Goal: Information Seeking & Learning: Find specific fact

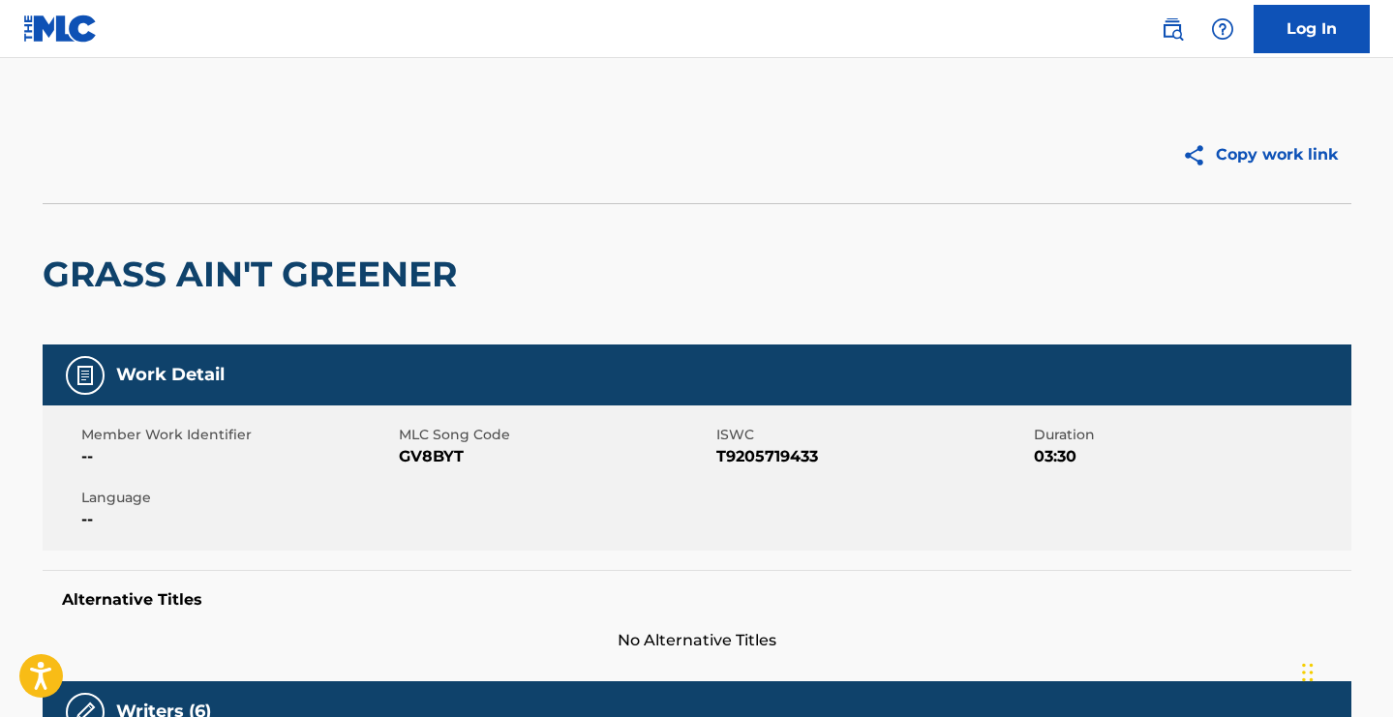
click at [68, 26] on img at bounding box center [60, 29] width 75 height 28
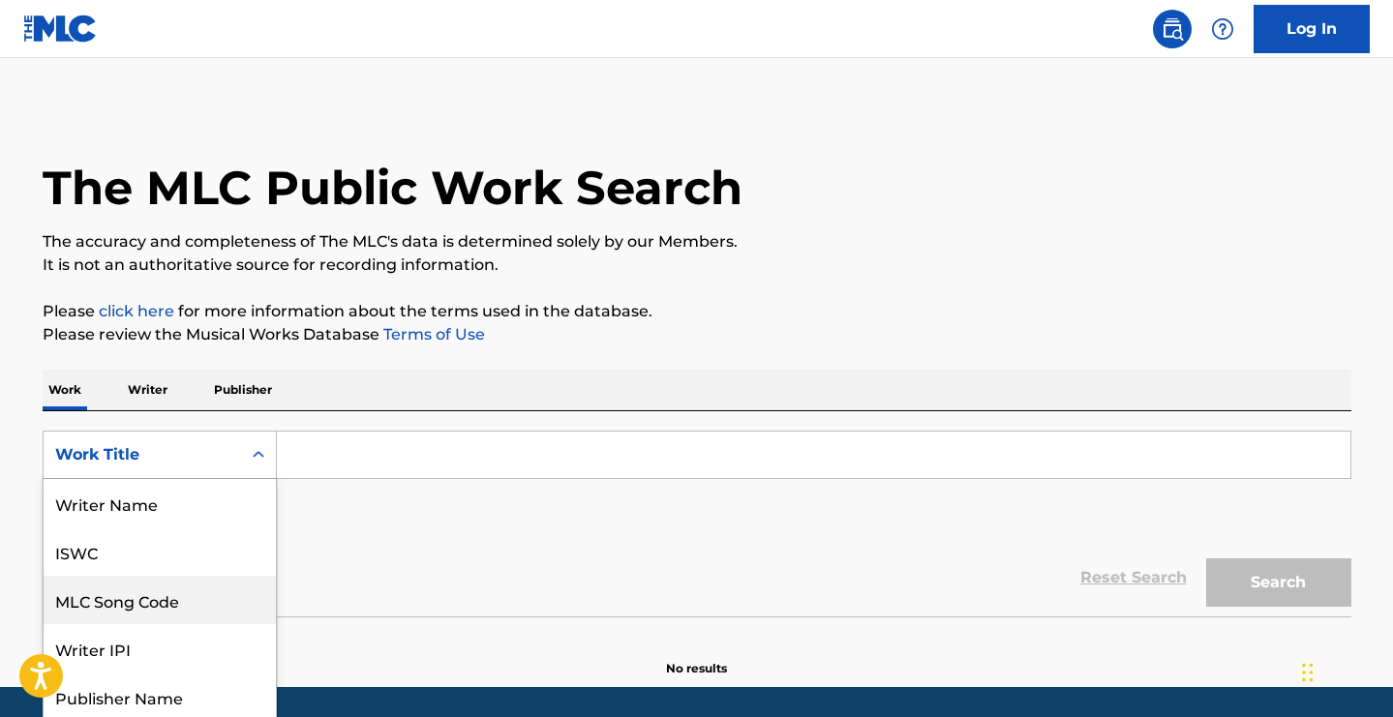
scroll to position [50, 0]
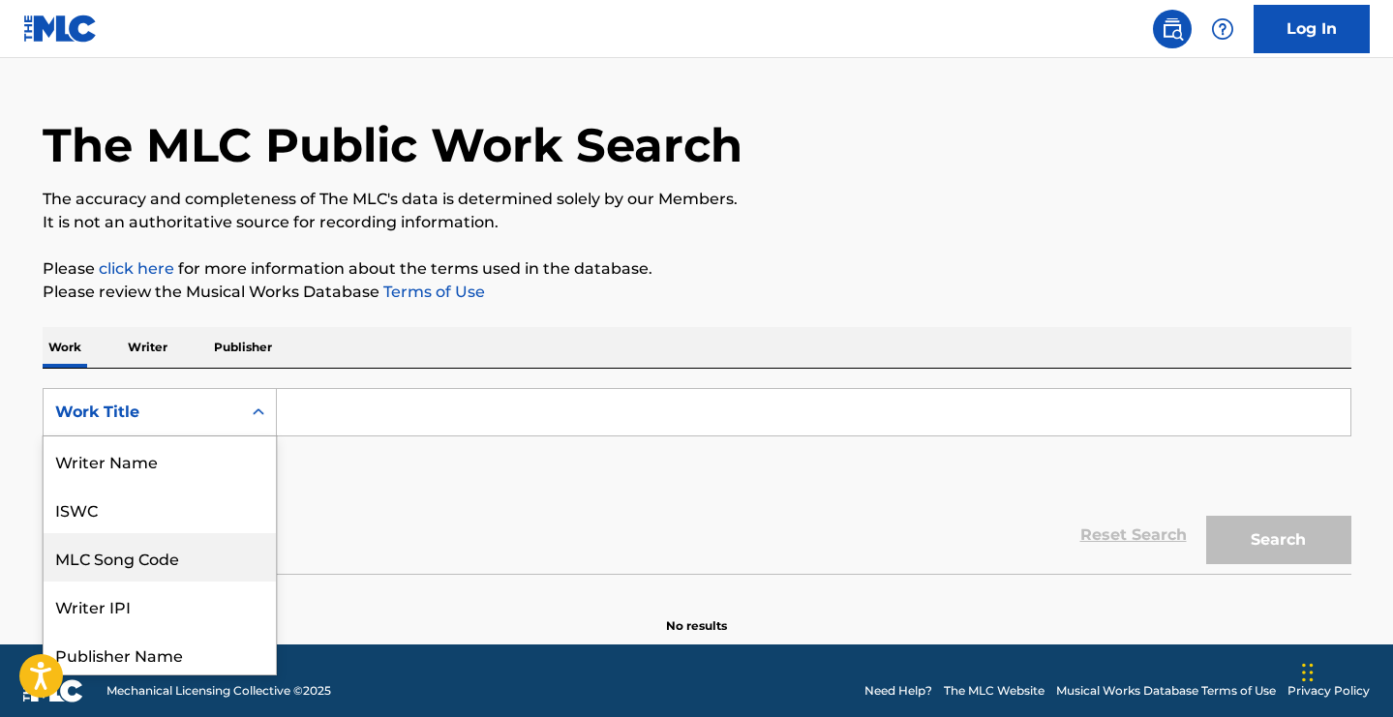
click at [243, 437] on div "MLC Song Code, 3 of 8. 8 results available. Use Up and Down to choose options, …" at bounding box center [160, 412] width 234 height 48
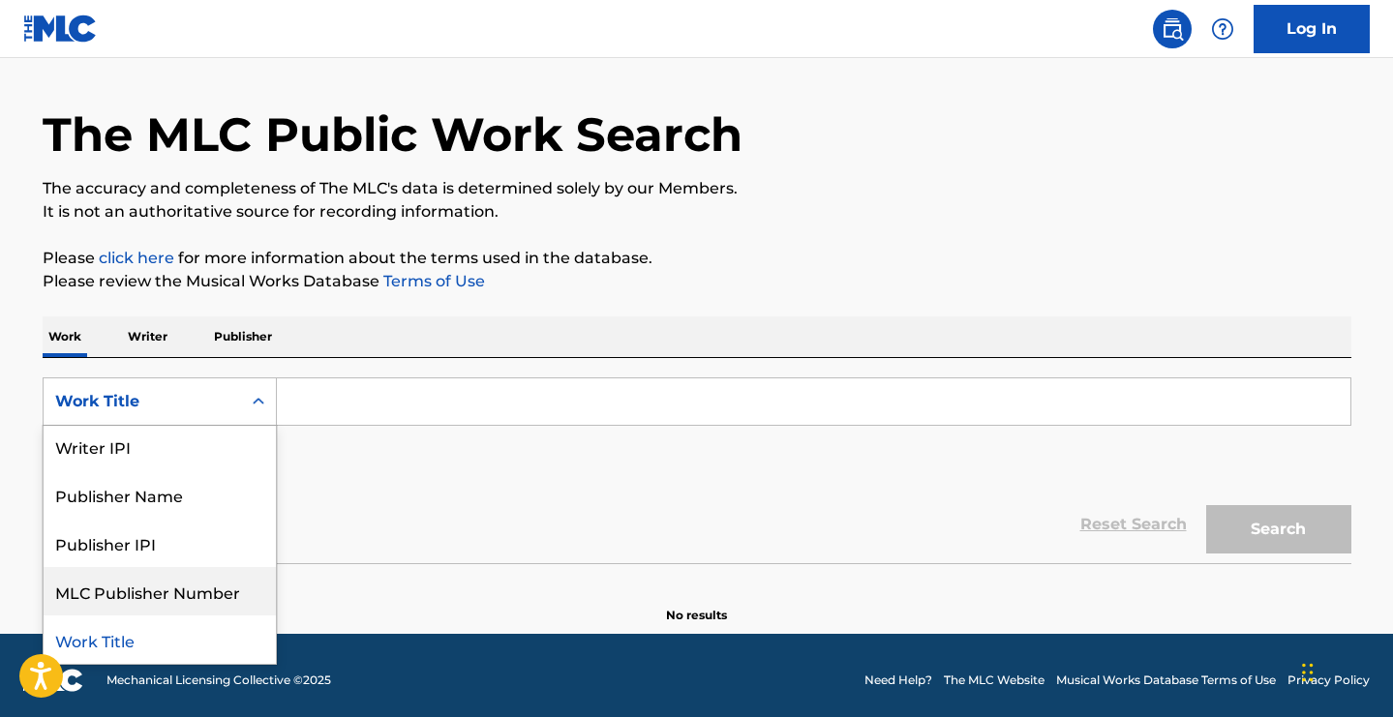
scroll to position [0, 0]
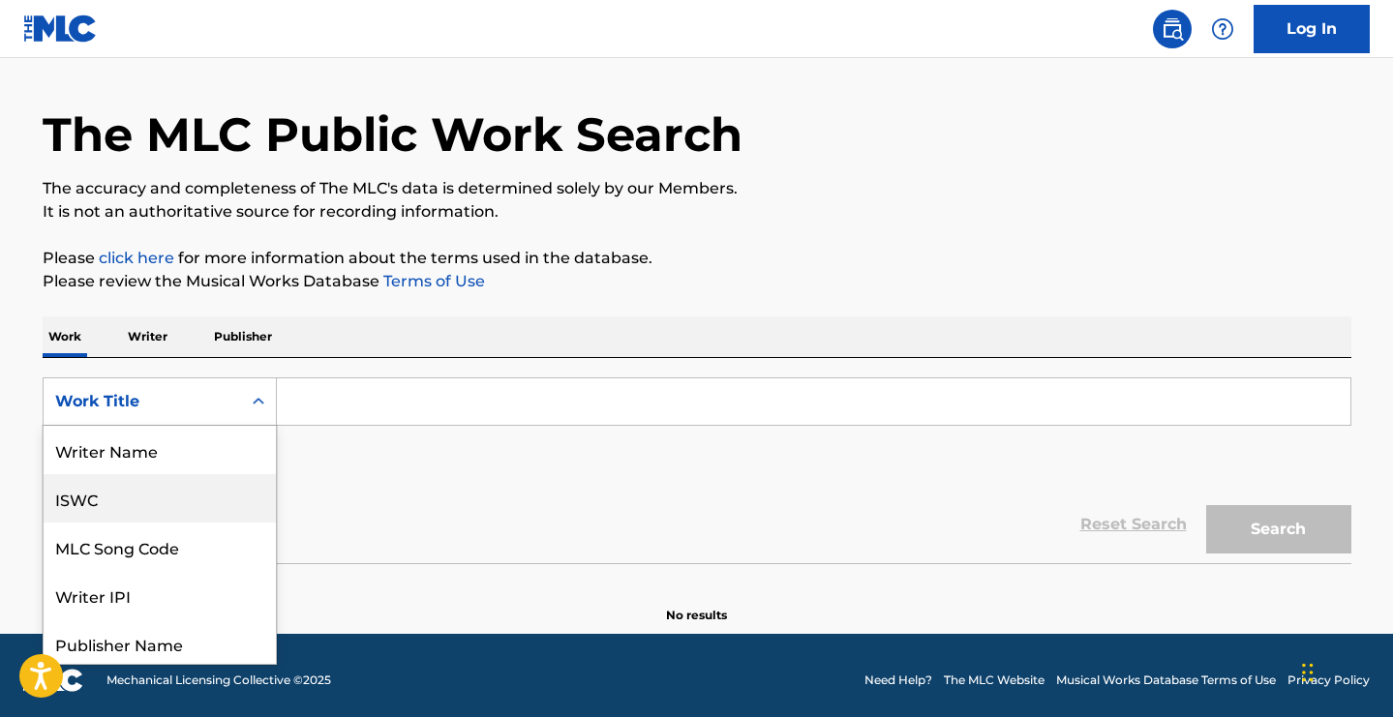
click at [237, 505] on div "ISWC" at bounding box center [160, 498] width 232 height 48
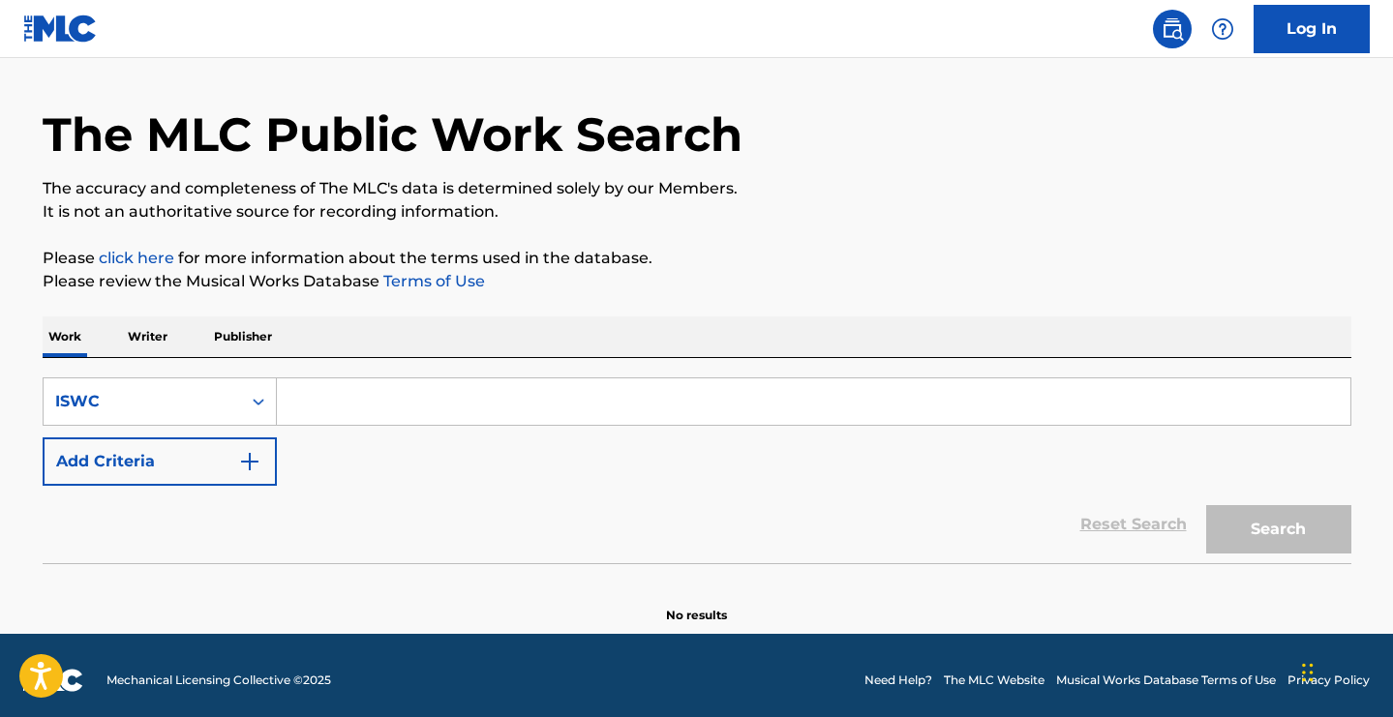
click at [431, 404] on input "Search Form" at bounding box center [814, 402] width 1074 height 46
paste input "T9140190541 T8012056508 T9116663640"
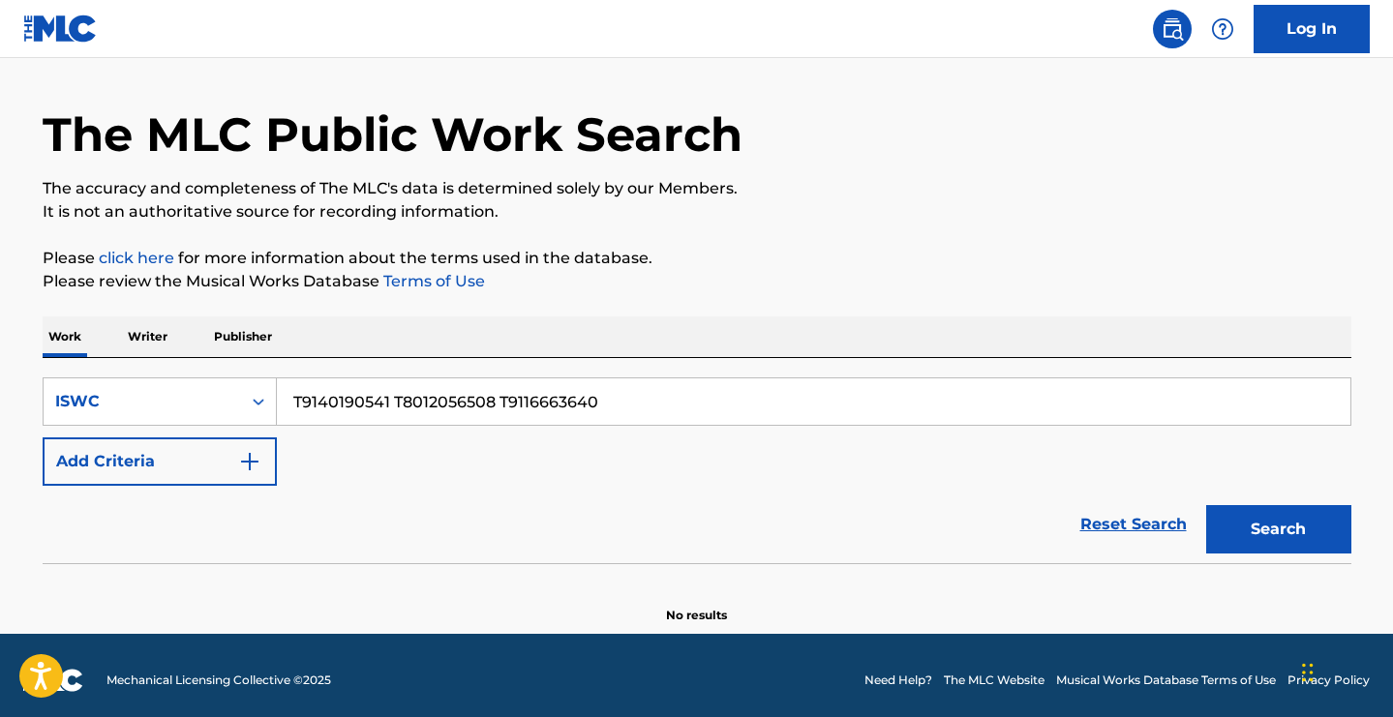
click at [1278, 530] on button "Search" at bounding box center [1278, 529] width 145 height 48
click at [464, 398] on input "T9140190541 T8012056508 T9116663640" at bounding box center [814, 402] width 1074 height 46
drag, startPoint x: 627, startPoint y: 399, endPoint x: 394, endPoint y: 404, distance: 233.4
click at [394, 404] on input "T9140190541 T8012056508 T9116663640" at bounding box center [814, 402] width 1074 height 46
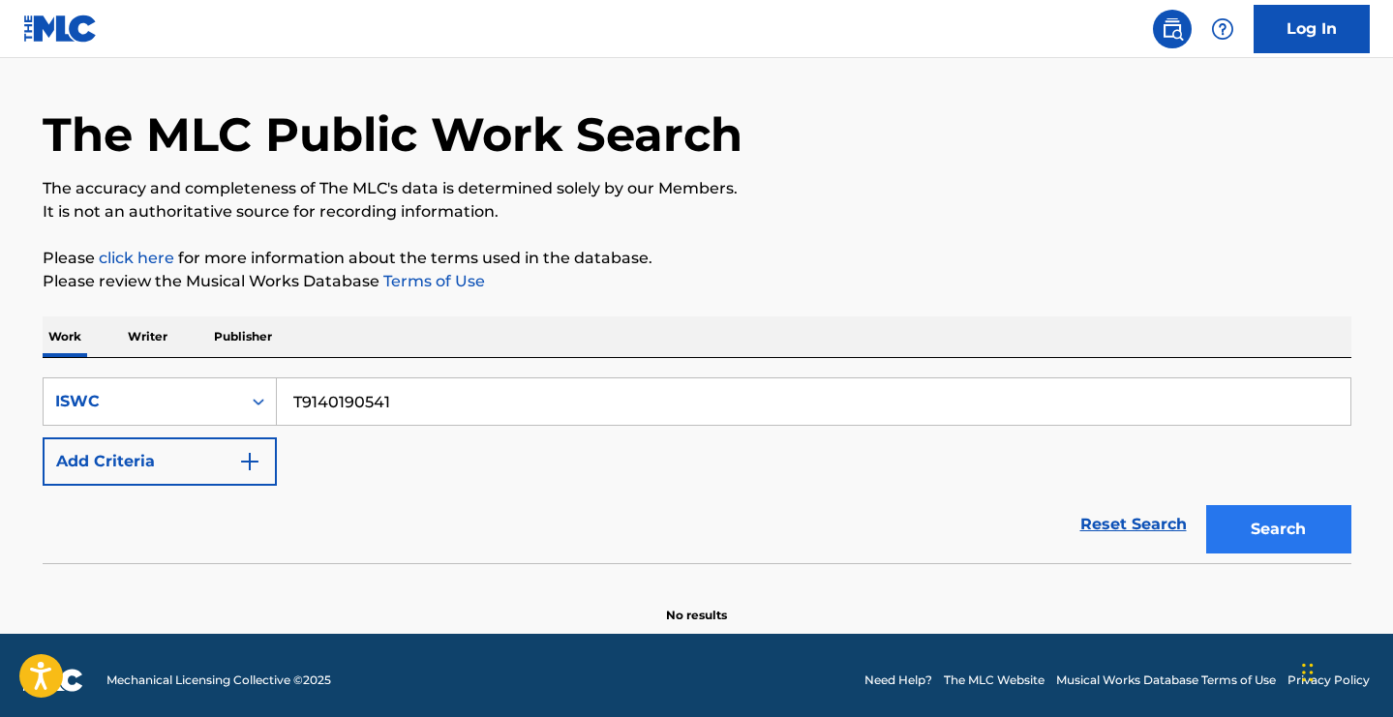
type input "T9140190541"
click at [1274, 531] on button "Search" at bounding box center [1278, 529] width 145 height 48
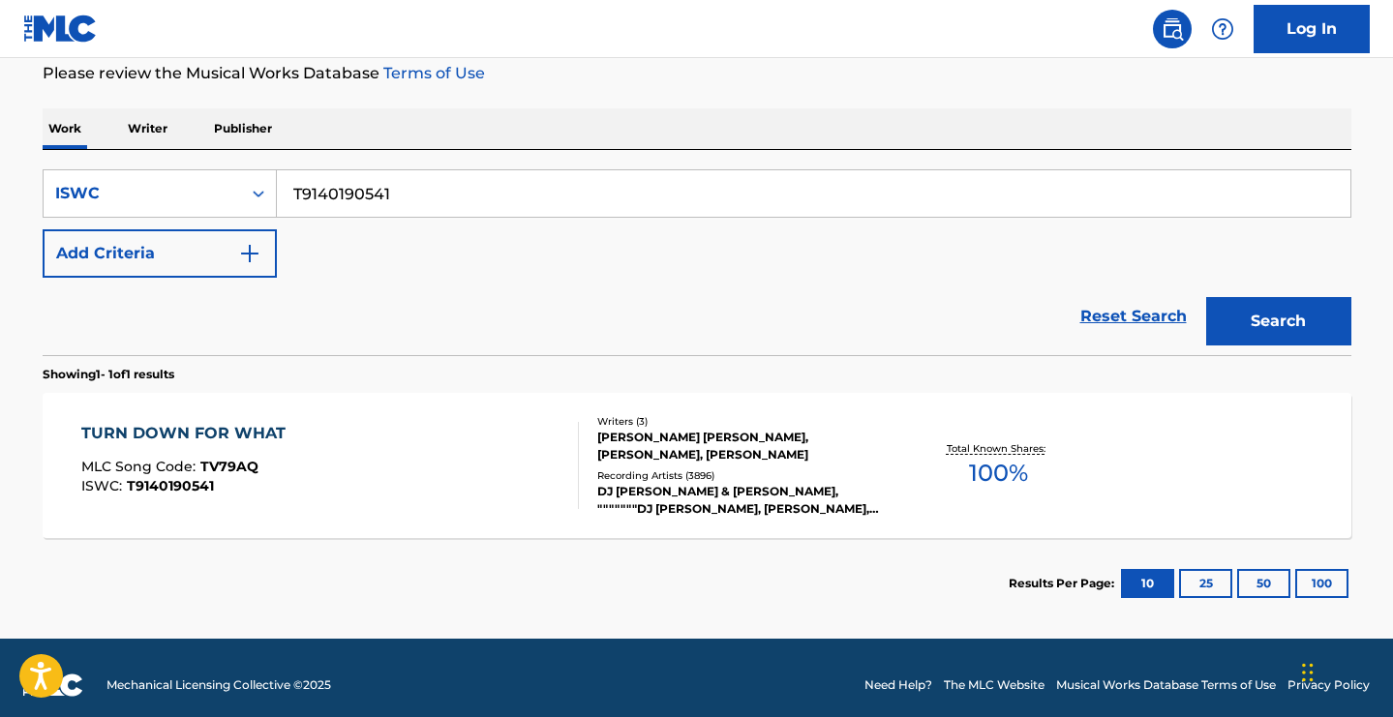
scroll to position [273, 0]
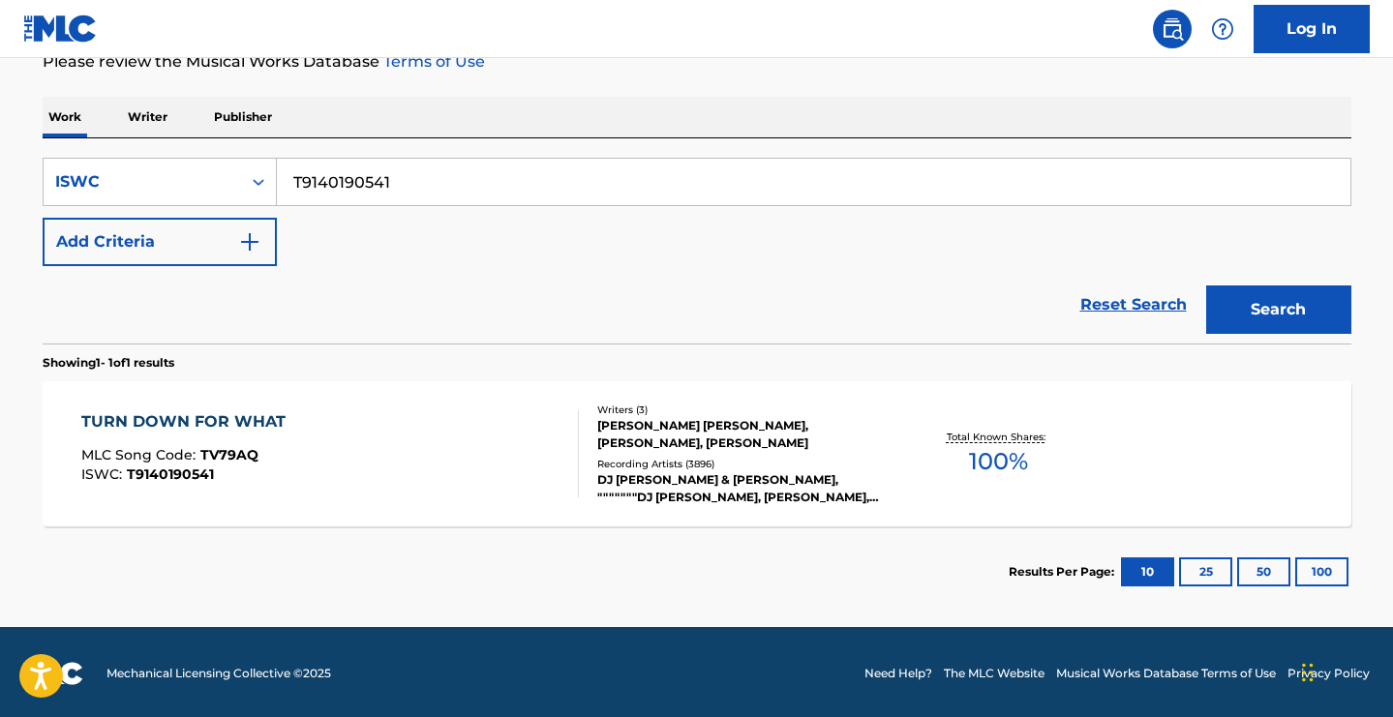
click at [201, 413] on div "TURN DOWN FOR WHAT" at bounding box center [188, 421] width 214 height 23
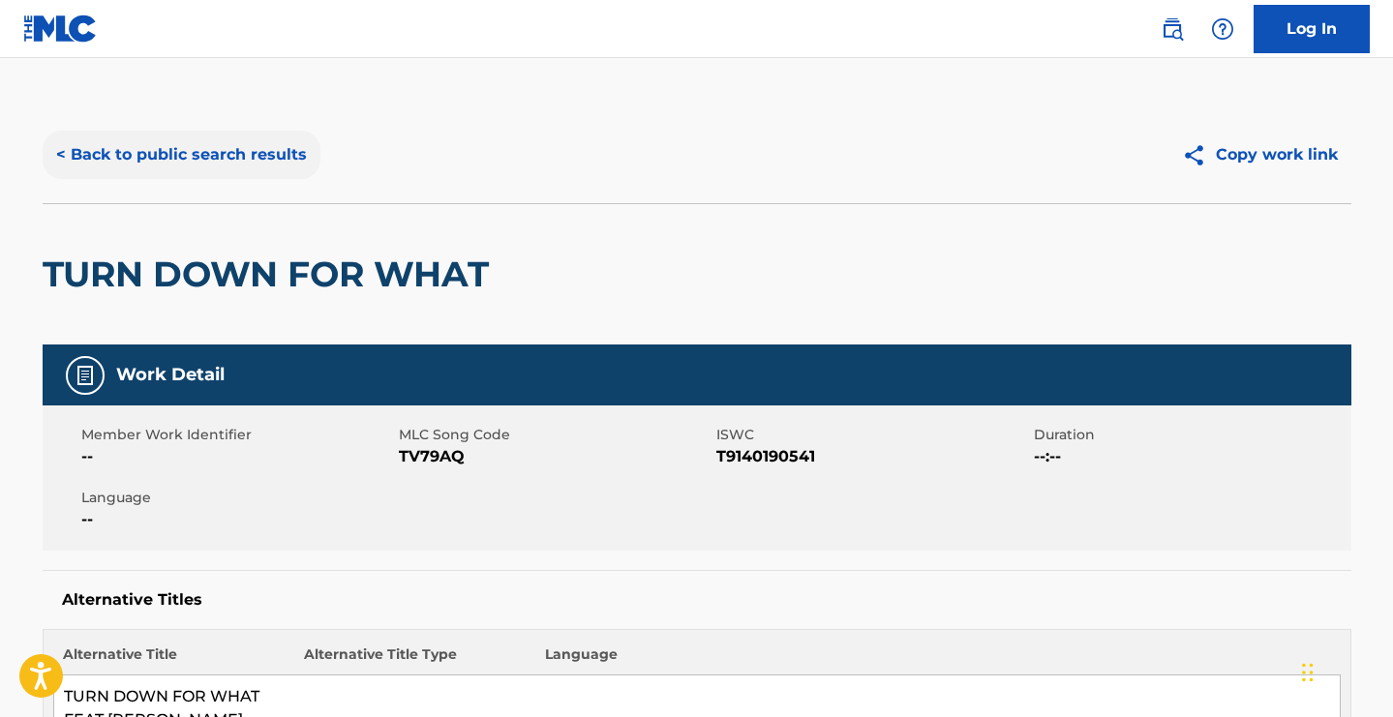
click at [158, 152] on button "< Back to public search results" at bounding box center [182, 155] width 278 height 48
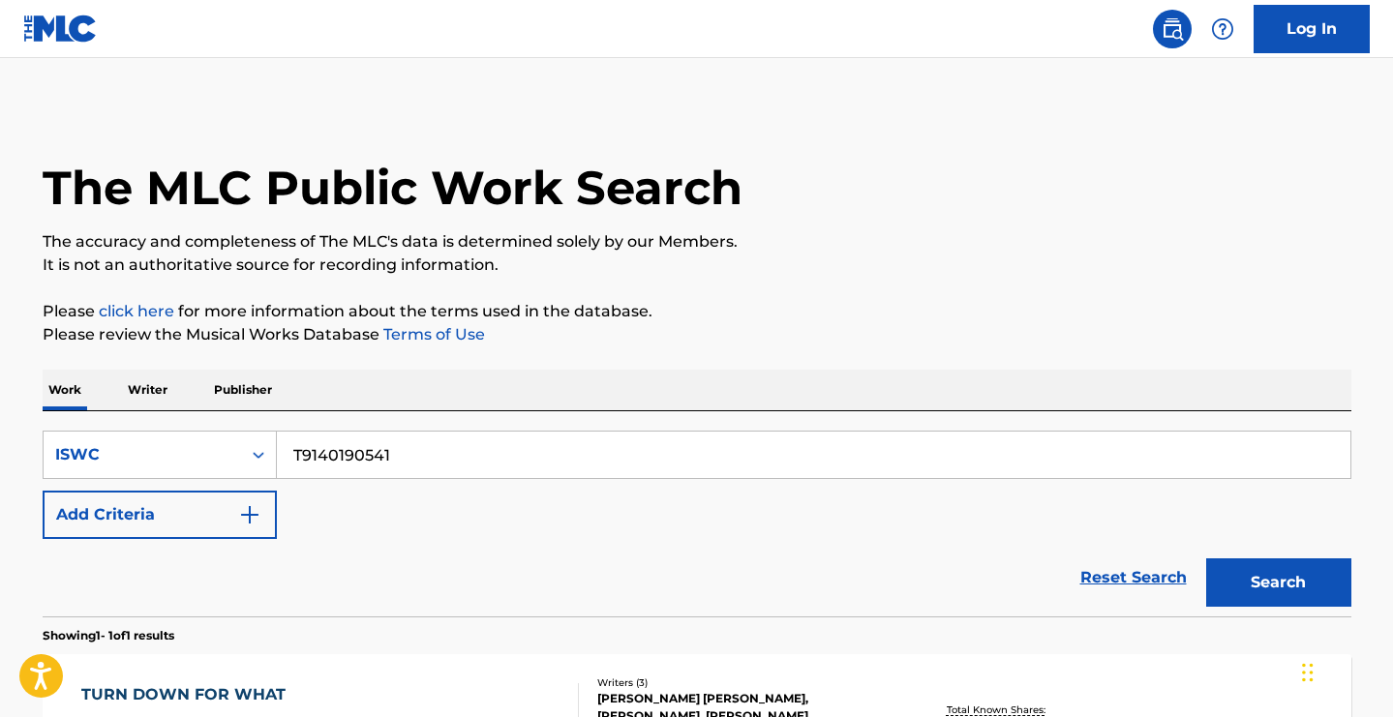
scroll to position [226, 0]
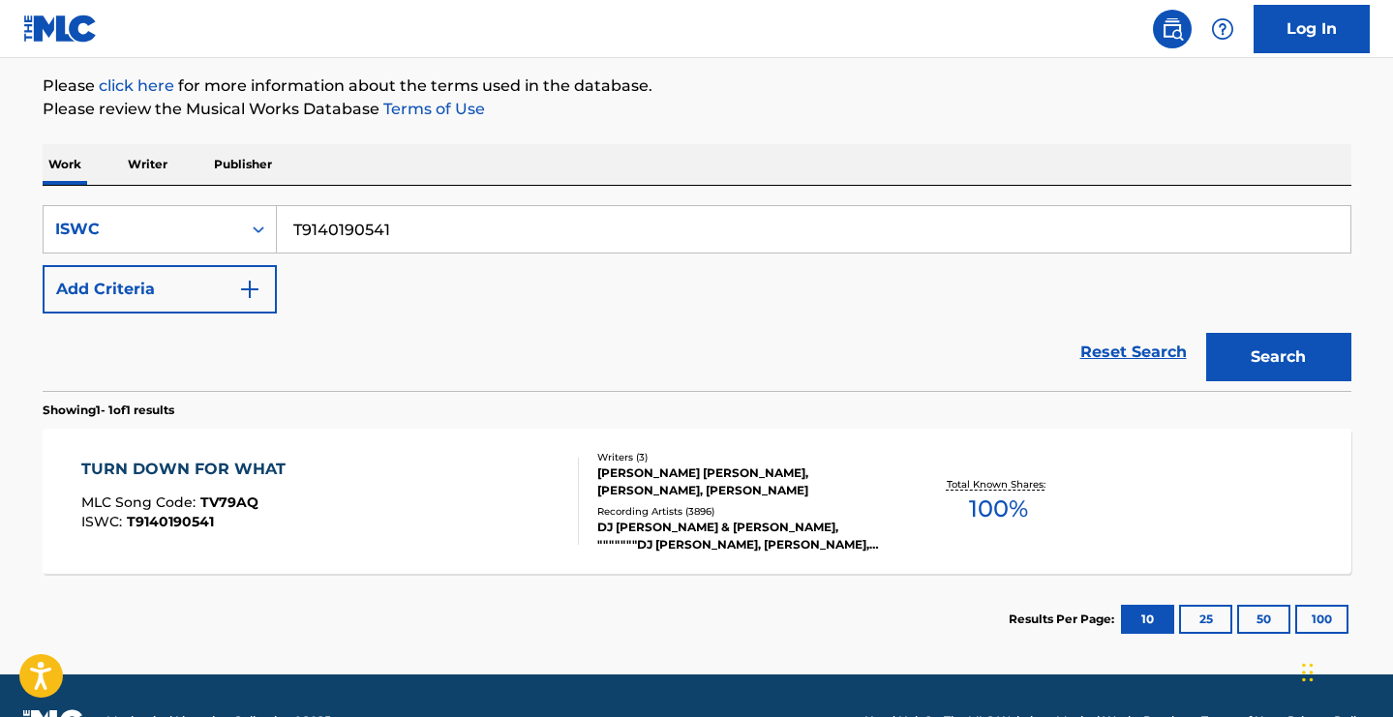
click at [545, 225] on input "T9140190541" at bounding box center [814, 229] width 1074 height 46
paste input "T8012056508 T9116663640"
click at [344, 232] on input "T9140190541 T8012056508 T9116663640" at bounding box center [814, 229] width 1074 height 46
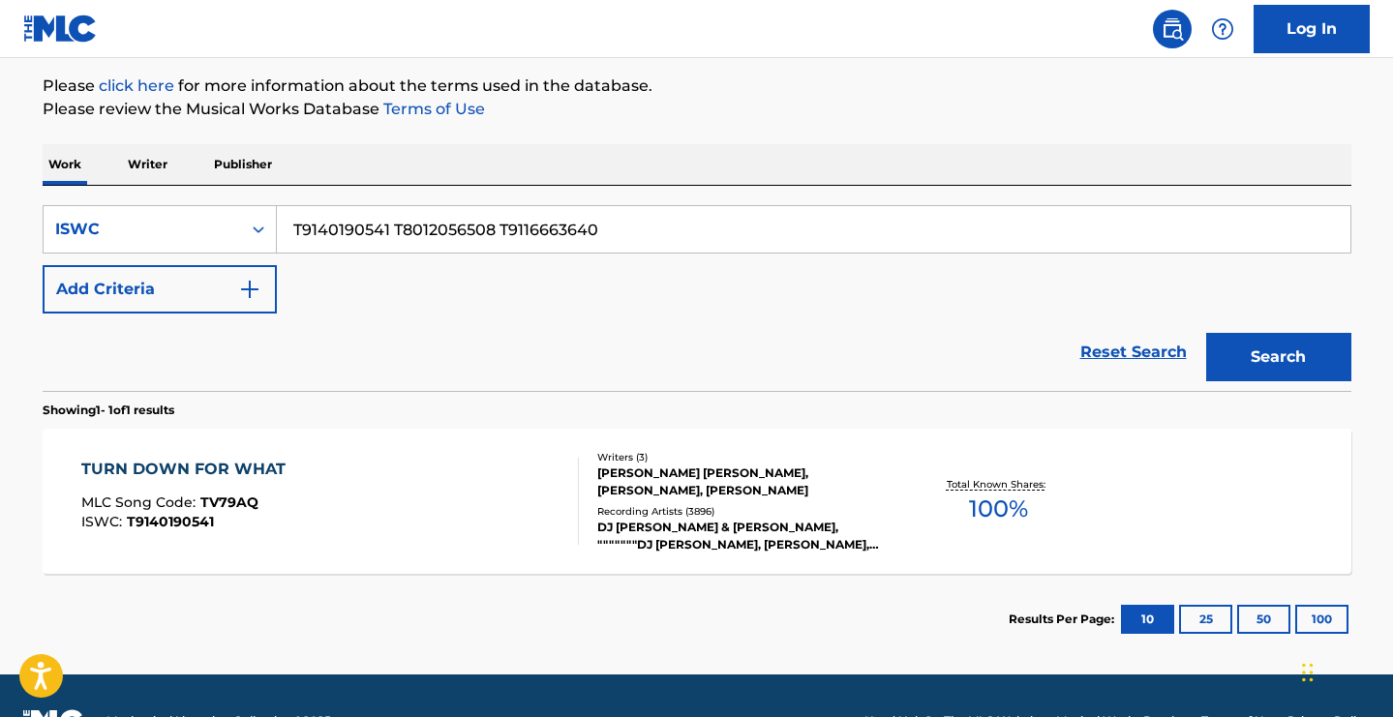
click at [344, 232] on input "T9140190541 T8012056508 T9116663640" at bounding box center [814, 229] width 1074 height 46
click at [484, 232] on input "T8012056508 T9116663640" at bounding box center [814, 229] width 1074 height 46
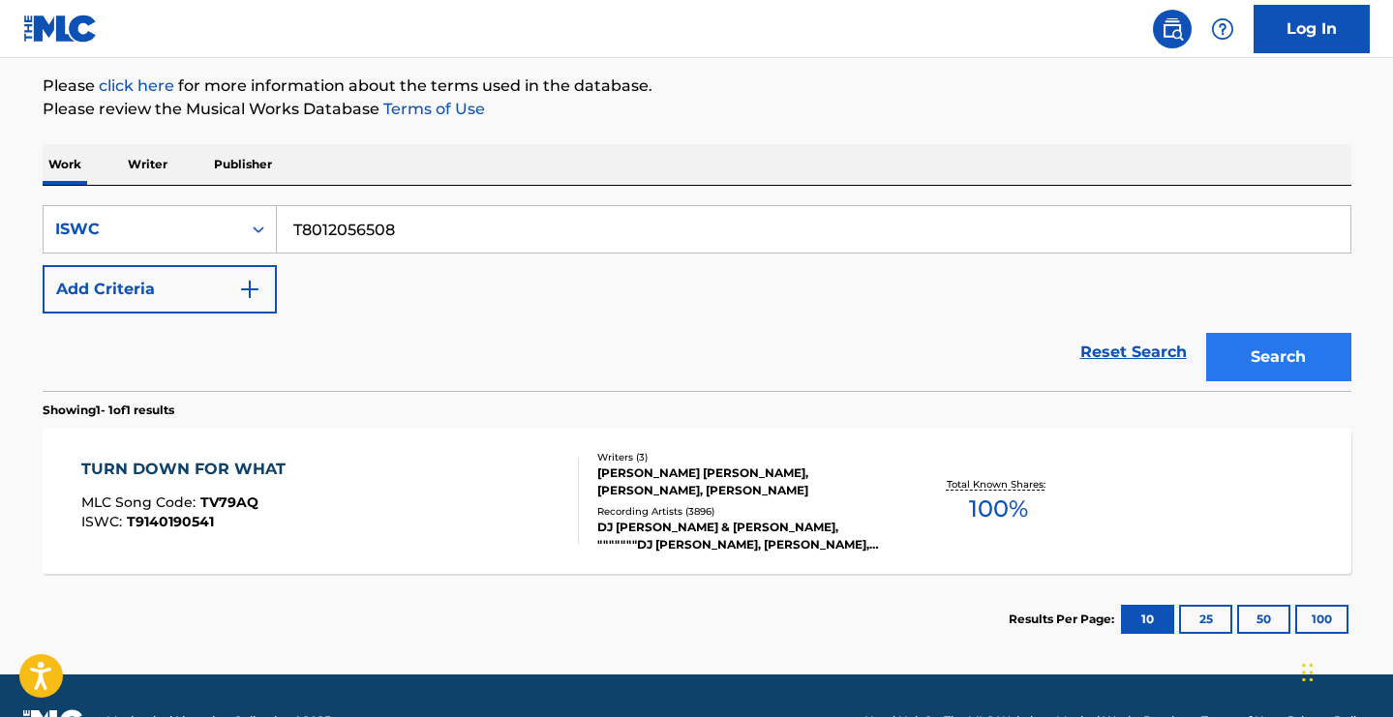
click at [1263, 342] on button "Search" at bounding box center [1278, 357] width 145 height 48
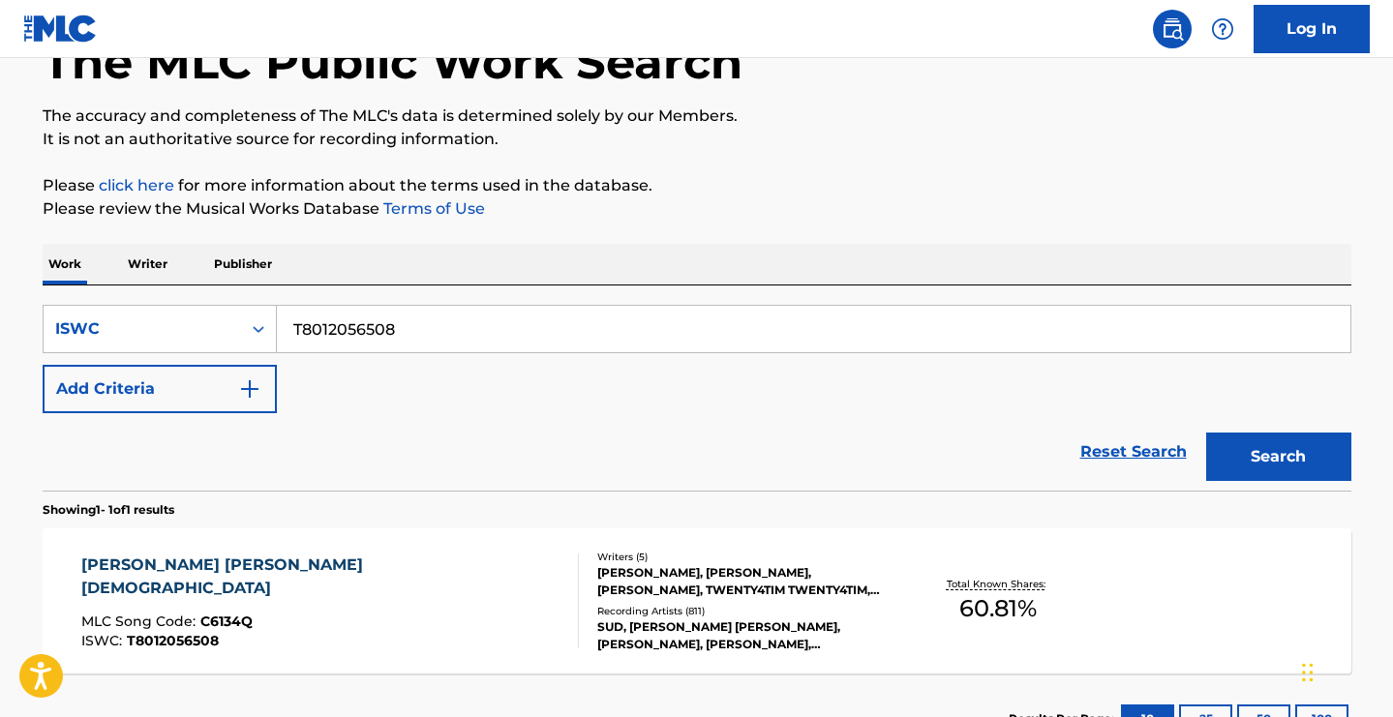
click at [915, 336] on input "T8012056508" at bounding box center [814, 329] width 1074 height 46
paste input "9140190541 T8012056508 T9116663640"
drag, startPoint x: 501, startPoint y: 328, endPoint x: 274, endPoint y: 369, distance: 231.1
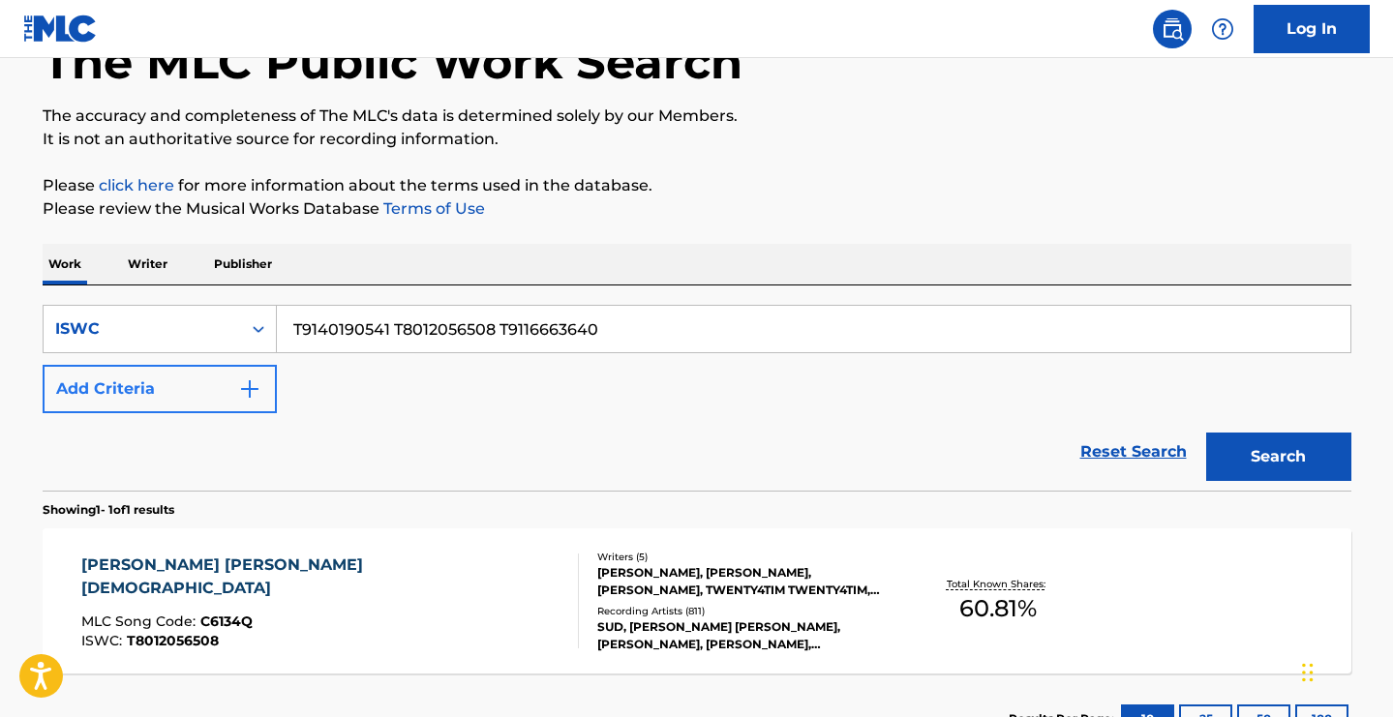
click at [274, 369] on div "SearchWithCriteriacd4a161f-b8e1-4d41-bf1e-4d7c46e5e6ed ISWC T9140190541 T801205…" at bounding box center [697, 359] width 1309 height 108
click at [510, 305] on div "T9140190541 T8012056508 T9116663640" at bounding box center [814, 329] width 1075 height 48
drag, startPoint x: 500, startPoint y: 329, endPoint x: 288, endPoint y: 332, distance: 212.0
click at [288, 332] on input "T9140190541 T8012056508 T9116663640" at bounding box center [814, 329] width 1074 height 46
click at [1278, 457] on button "Search" at bounding box center [1278, 457] width 145 height 48
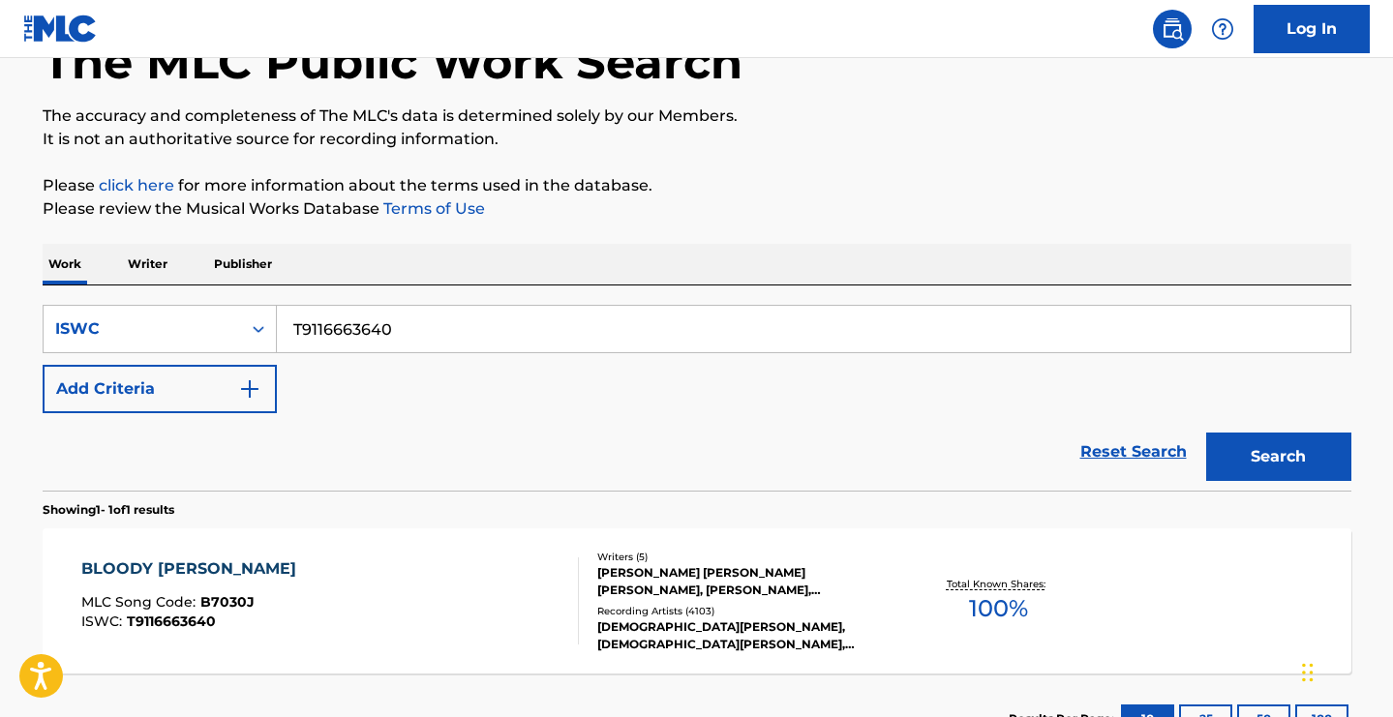
click at [1098, 3] on nav "Log In" at bounding box center [696, 29] width 1393 height 58
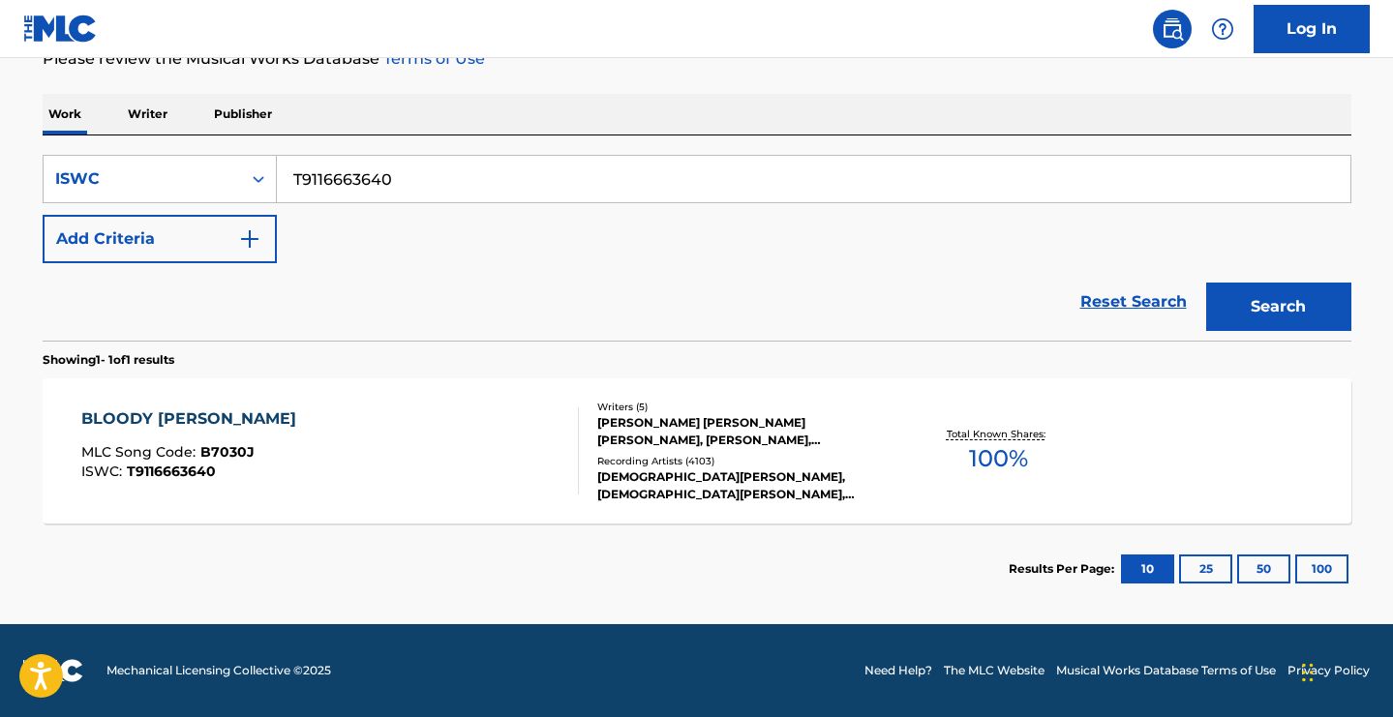
scroll to position [276, 0]
click at [497, 161] on input "T9116663640" at bounding box center [814, 179] width 1074 height 46
paste input "T9140190541 T8012056508"
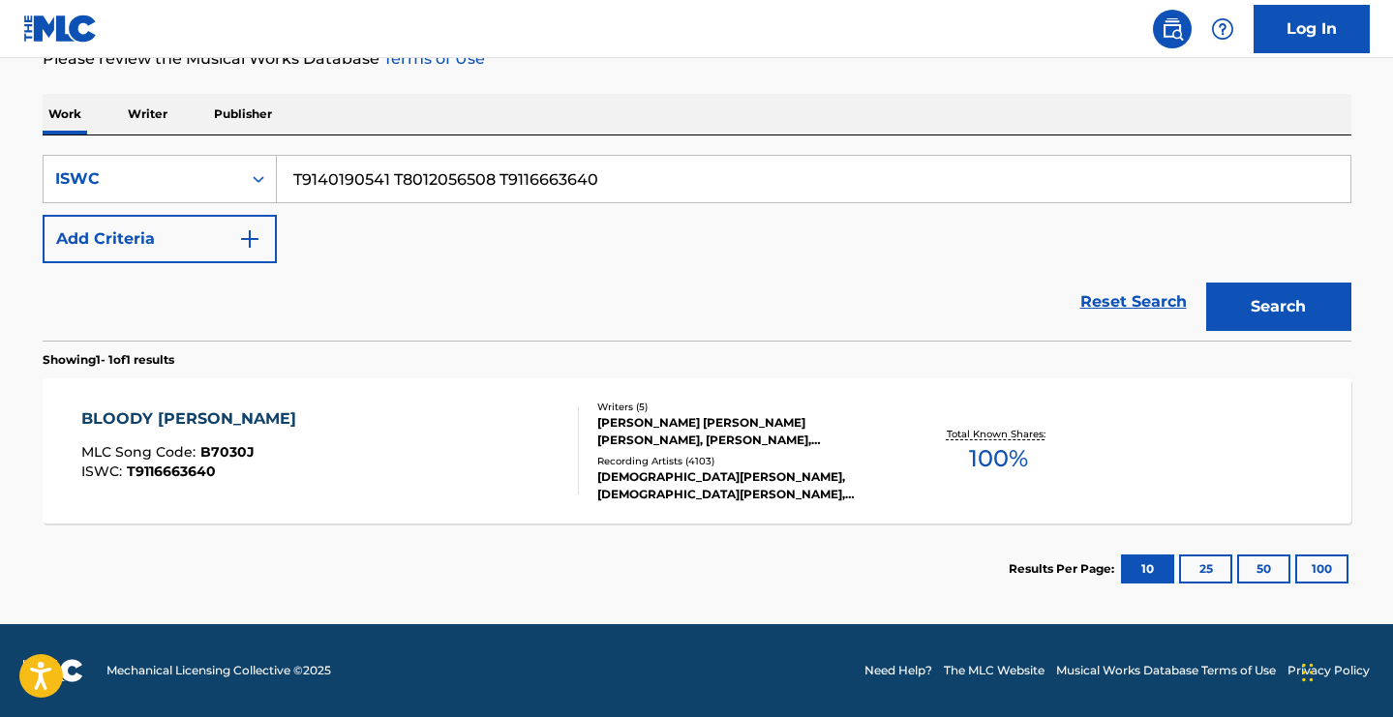
click at [450, 181] on input "T9140190541 T8012056508 T9116663640" at bounding box center [814, 179] width 1074 height 46
click at [342, 177] on input "T9140190541 T8012056508 T9116663640" at bounding box center [814, 179] width 1074 height 46
click at [445, 184] on input "T8012056508 T9116663640" at bounding box center [814, 179] width 1074 height 46
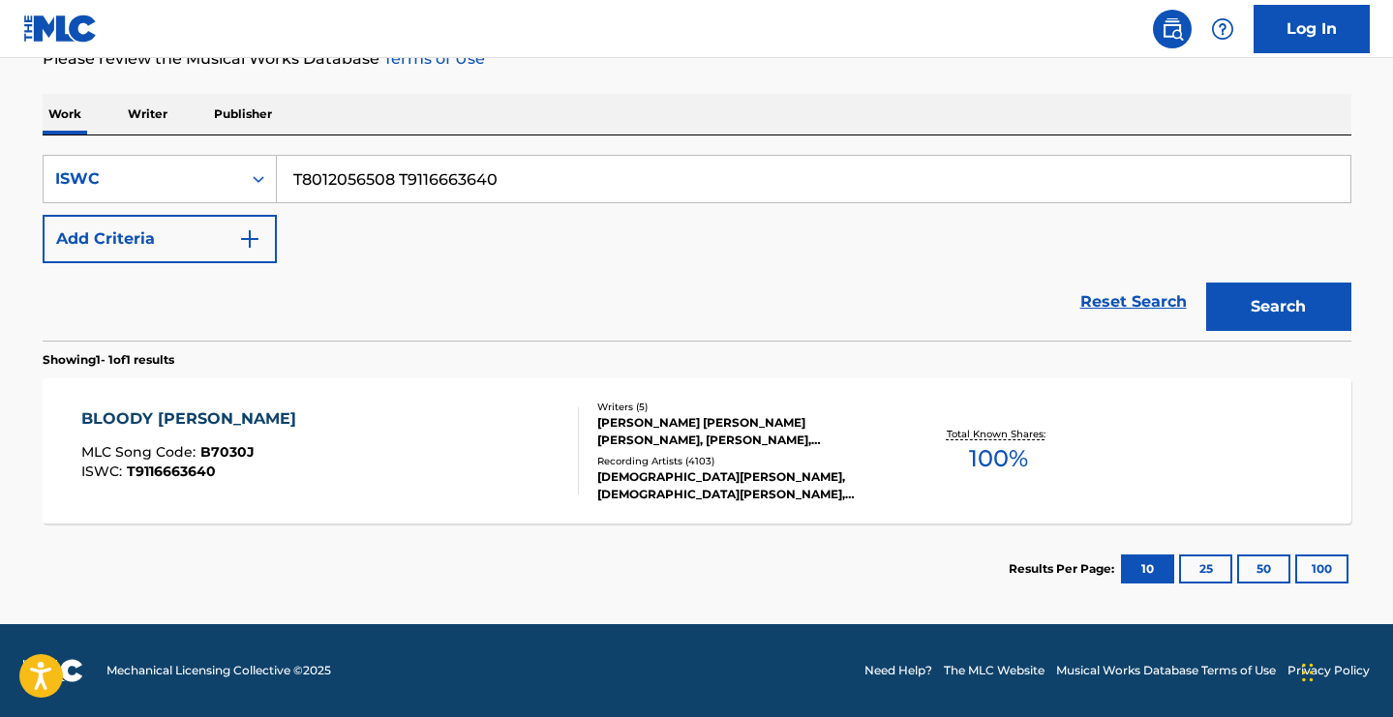
click at [445, 184] on input "T8012056508 T9116663640" at bounding box center [814, 179] width 1074 height 46
type input "T8012056508"
click at [1278, 307] on button "Search" at bounding box center [1278, 307] width 145 height 48
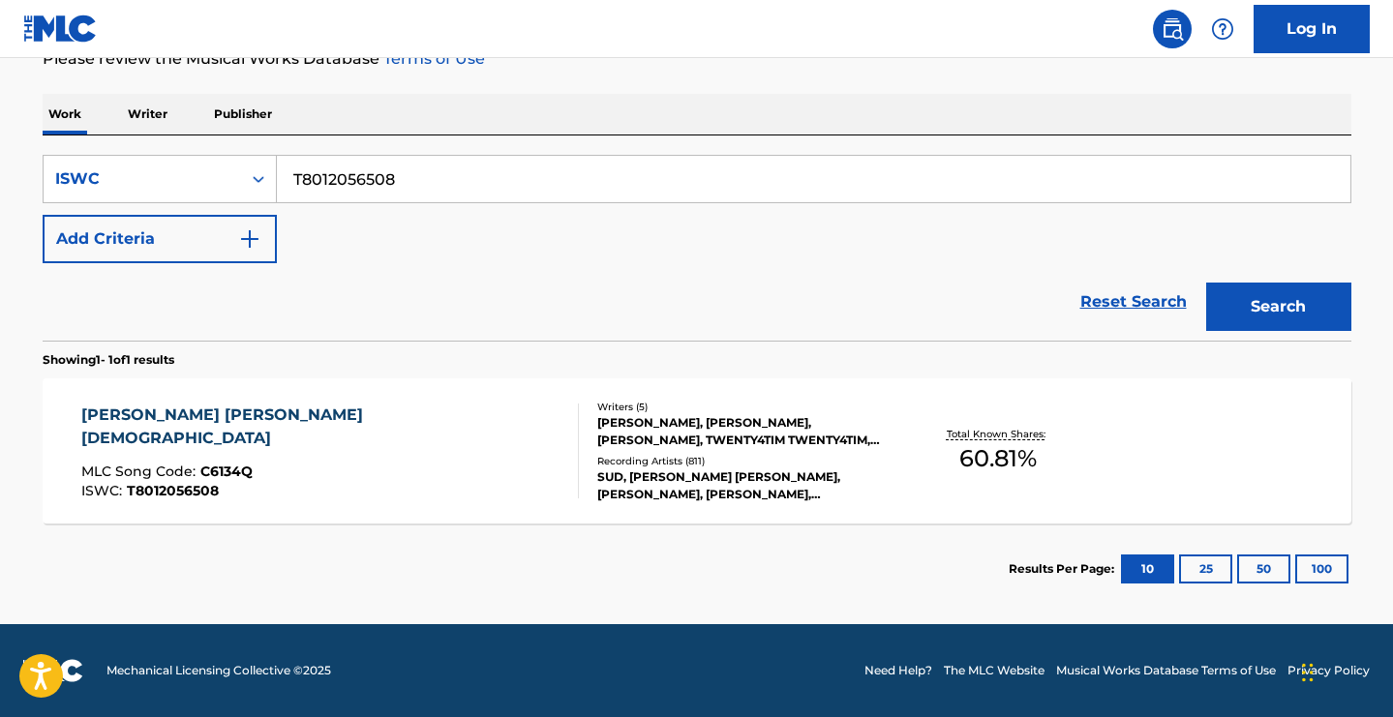
click at [183, 418] on div "CHERI CHERI LADY" at bounding box center [321, 427] width 481 height 46
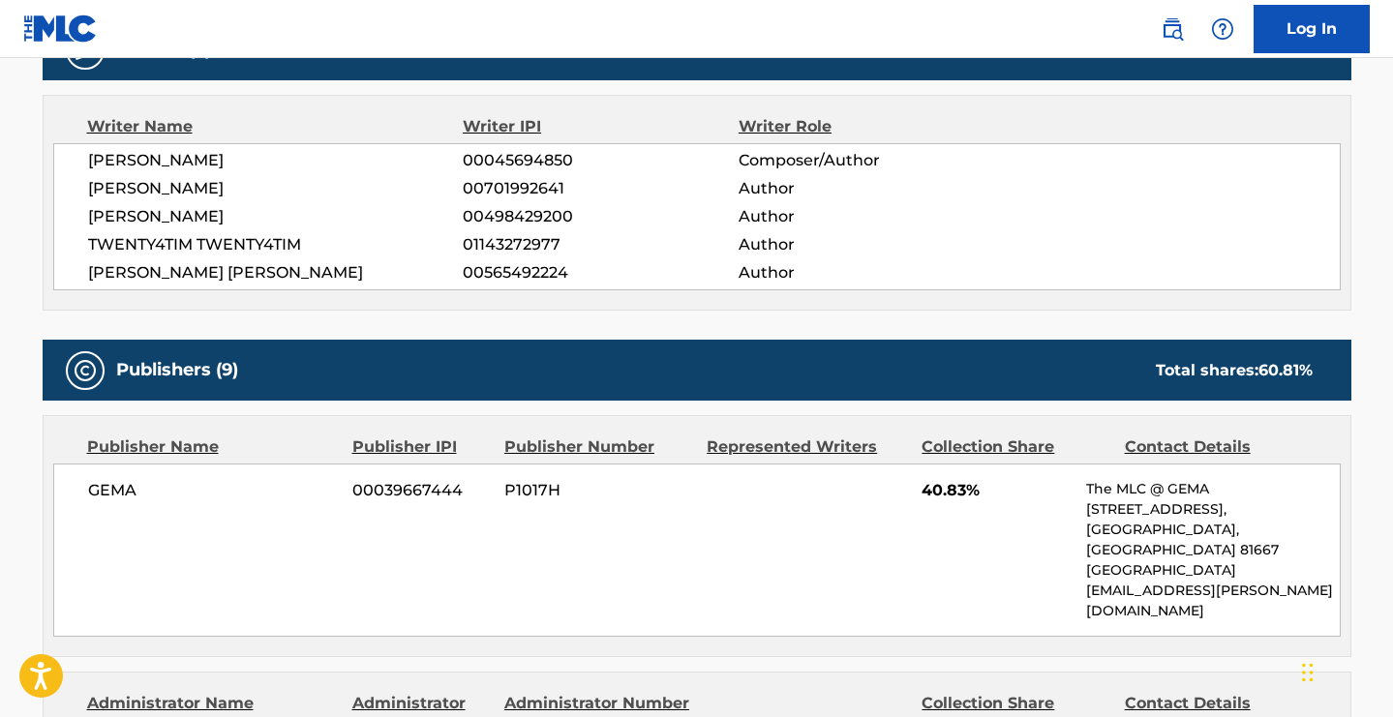
scroll to position [670, 0]
